Goal: Task Accomplishment & Management: Use online tool/utility

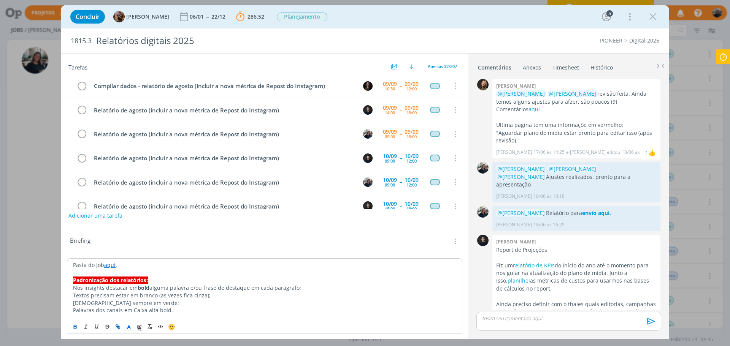
scroll to position [731, 0]
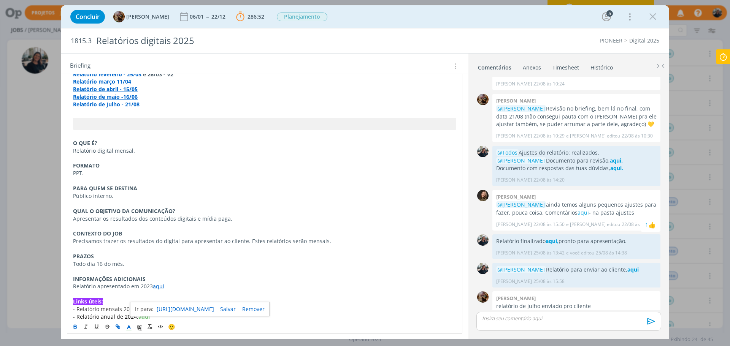
click at [724, 57] on icon at bounding box center [723, 56] width 14 height 15
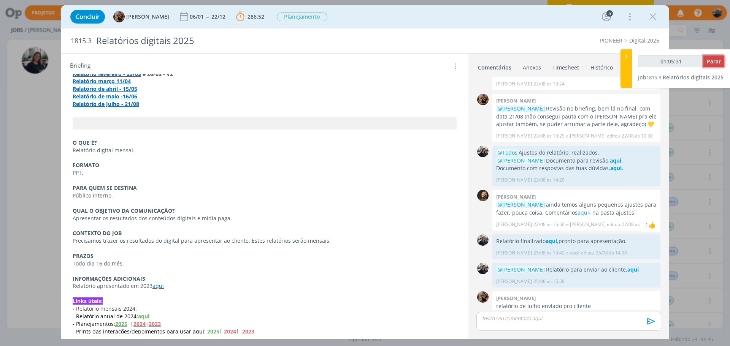
click at [717, 58] on span "Parar" at bounding box center [714, 61] width 14 height 7
type input "01:06:00"
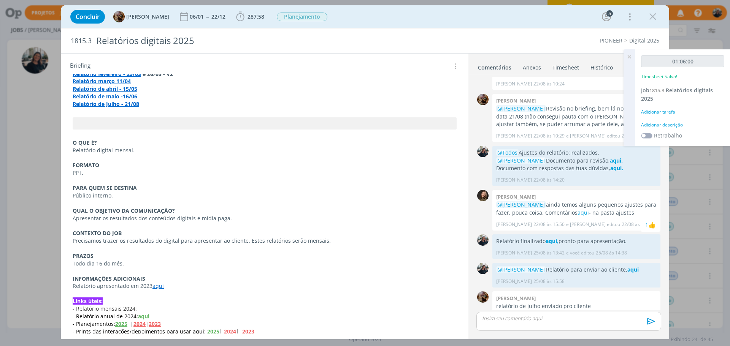
click at [674, 128] on div "Adicionar descrição" at bounding box center [682, 125] width 83 height 7
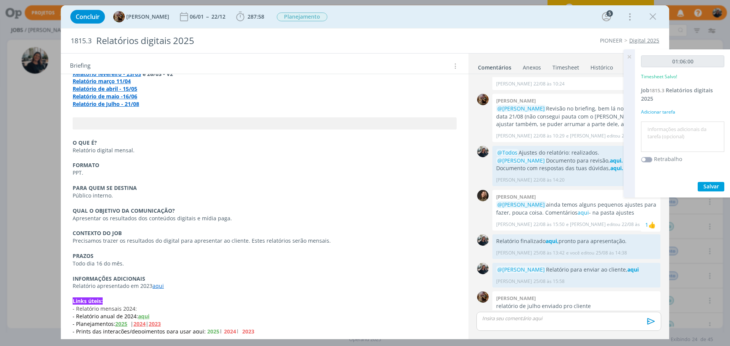
click at [674, 129] on textarea at bounding box center [682, 137] width 79 height 27
type textarea "Dados relatório"
click at [705, 184] on span "Salvar" at bounding box center [711, 186] width 16 height 7
click at [628, 58] on icon at bounding box center [629, 56] width 14 height 15
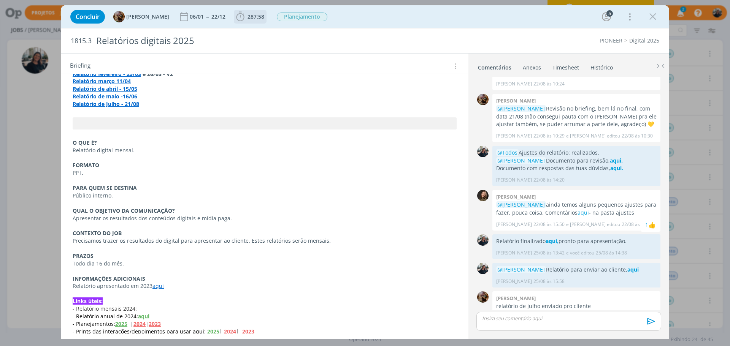
click at [243, 19] on icon "dialog" at bounding box center [240, 17] width 8 height 10
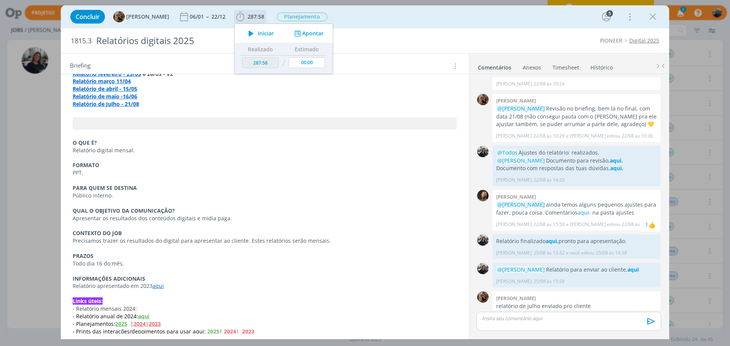
click at [250, 35] on icon "dialog" at bounding box center [250, 34] width 13 height 10
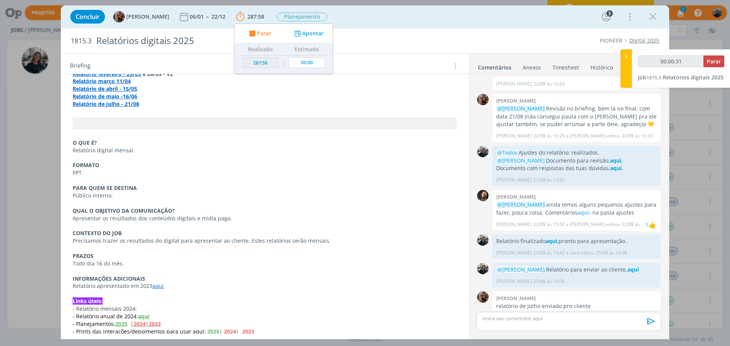
type input "00:00:32"
click at [623, 56] on icon at bounding box center [626, 56] width 8 height 8
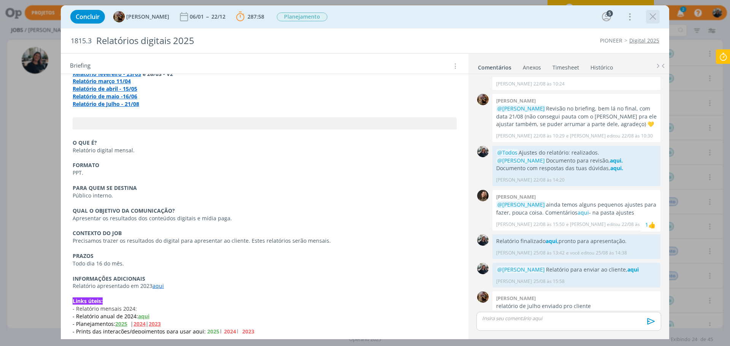
click at [654, 14] on icon "dialog" at bounding box center [652, 16] width 11 height 11
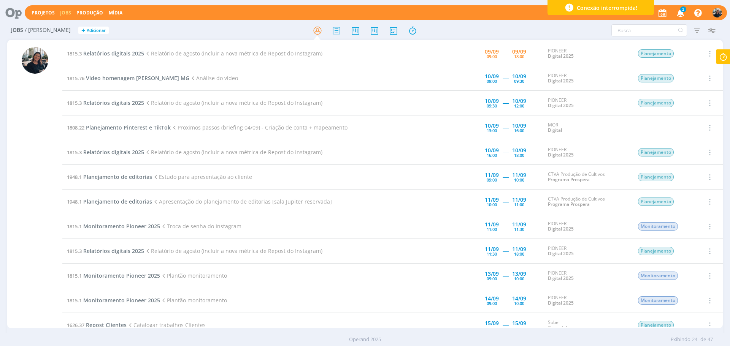
click at [682, 10] on span "2" at bounding box center [683, 9] width 6 height 6
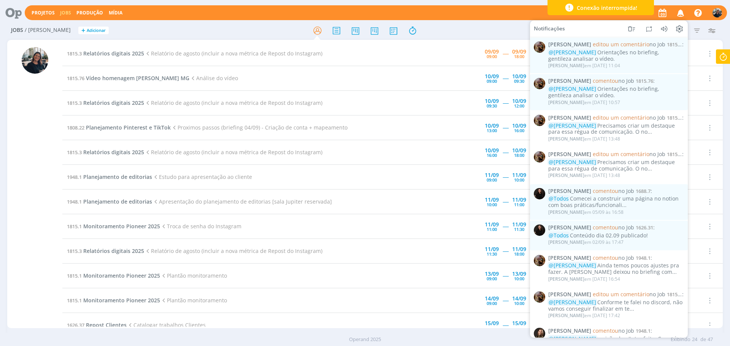
click at [419, 94] on td "1815.3 Relatórios digitais 2025 Relatório de agosto (incluir a nova métrica de …" at bounding box center [241, 103] width 359 height 25
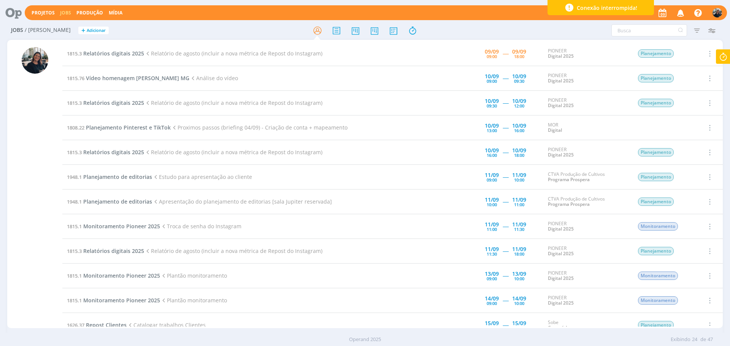
click at [419, 94] on td "1815.3 Relatórios digitais 2025 Relatório de agosto (incluir a nova métrica de …" at bounding box center [241, 103] width 359 height 25
click at [120, 53] on span "Relatórios digitais 2025" at bounding box center [113, 53] width 61 height 7
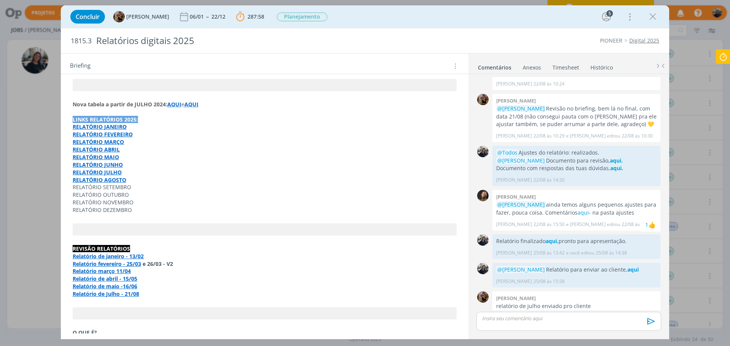
scroll to position [1000, 0]
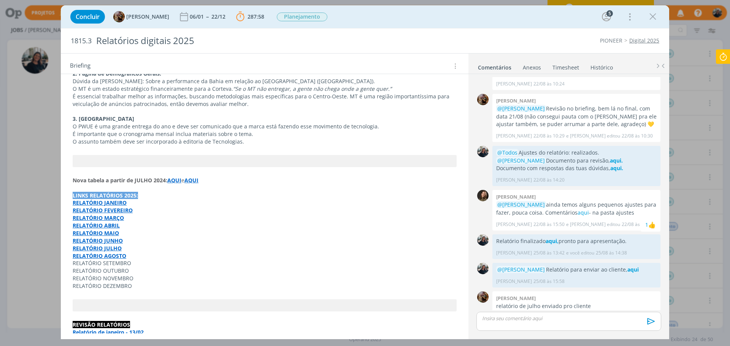
click at [174, 177] on strong "AQUI" at bounding box center [174, 180] width 14 height 7
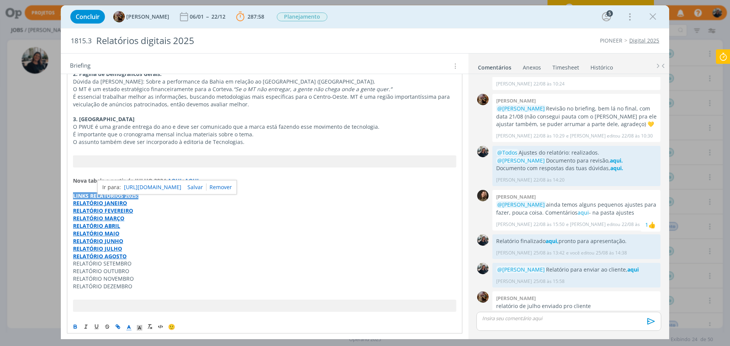
click at [181, 184] on link "[URL][DOMAIN_NAME]" at bounding box center [152, 188] width 57 height 10
click at [726, 49] on icon at bounding box center [723, 56] width 14 height 15
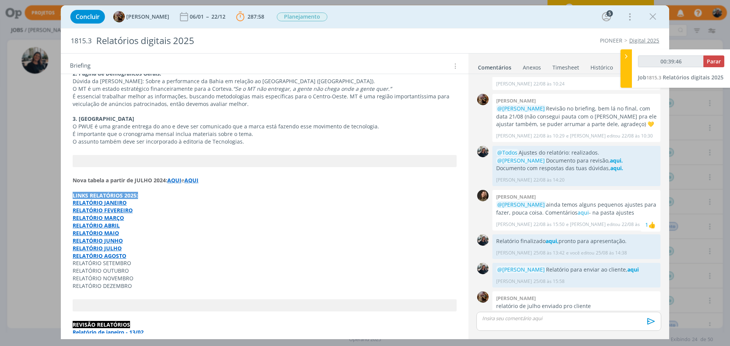
type input "00:39:47"
click at [713, 59] on span "Parar" at bounding box center [714, 61] width 14 height 7
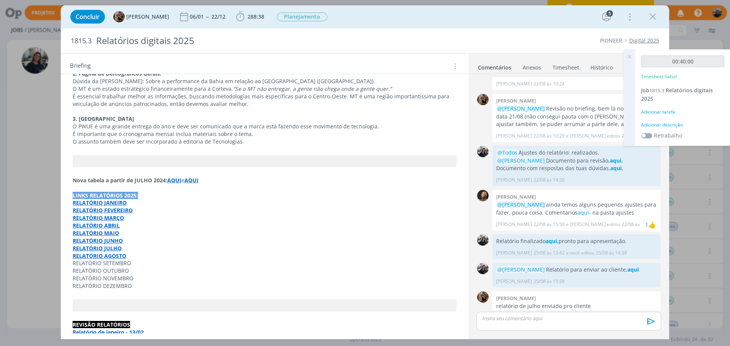
click at [663, 128] on div "Adicionar descrição" at bounding box center [682, 125] width 83 height 7
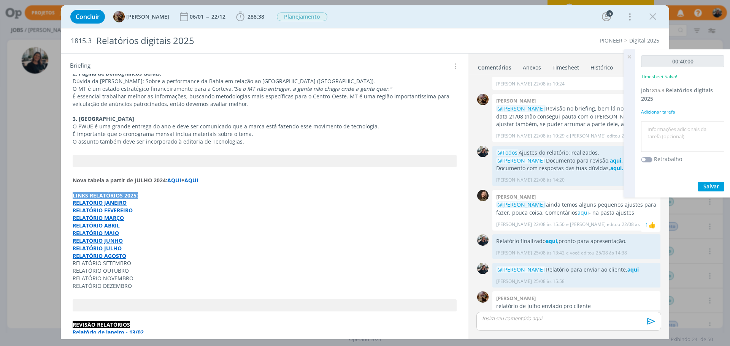
drag, startPoint x: 663, startPoint y: 124, endPoint x: 664, endPoint y: 132, distance: 7.7
click at [665, 128] on textarea at bounding box center [682, 137] width 79 height 27
click at [661, 137] on textarea at bounding box center [682, 137] width 79 height 27
type textarea "Relatório"
click at [715, 181] on div "00:40:00 Timesheet Salvo! Job 1815.3 Relatórios digitais 2025 Adicionar tarefa …" at bounding box center [682, 123] width 95 height 148
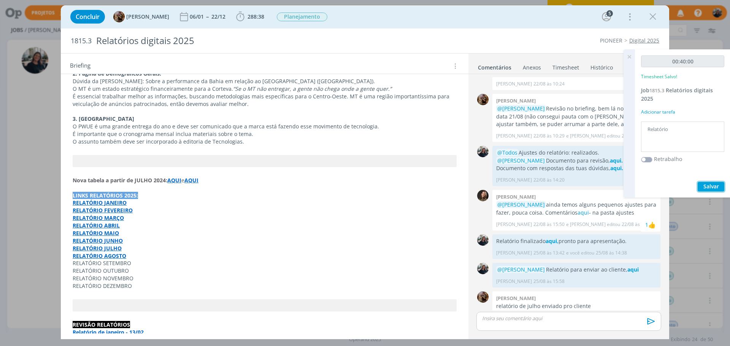
scroll to position [0, 0]
click at [679, 131] on textarea "Relatório" at bounding box center [682, 137] width 79 height 27
click at [706, 185] on span "Salvar" at bounding box center [711, 186] width 16 height 7
click at [629, 57] on icon at bounding box center [629, 56] width 14 height 15
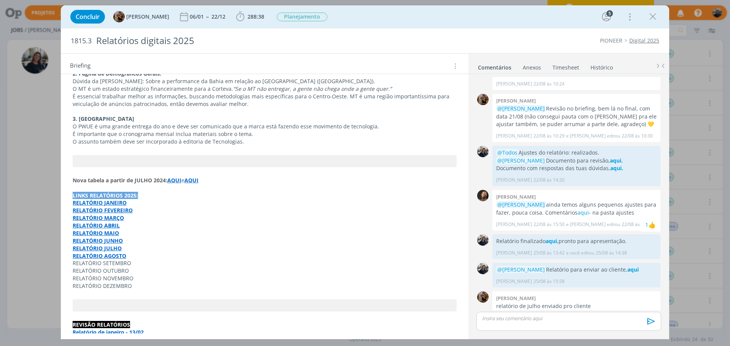
click at [650, 13] on icon "dialog" at bounding box center [652, 16] width 11 height 11
